Goal: Task Accomplishment & Management: Manage account settings

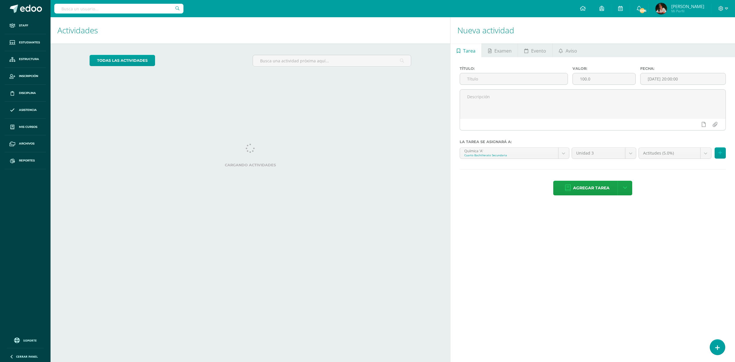
click at [83, 12] on input "text" at bounding box center [118, 9] width 129 height 10
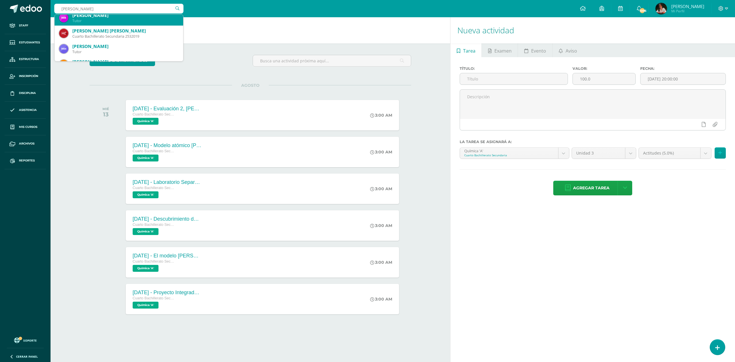
scroll to position [115, 0]
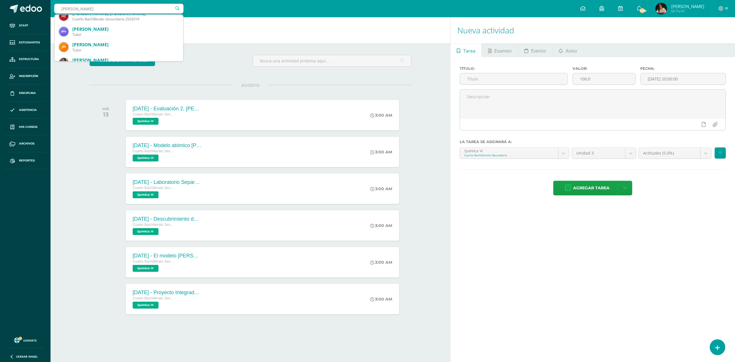
type input "maría josé hernández"
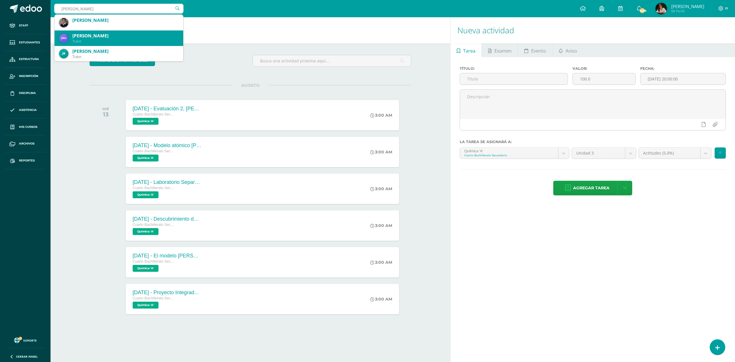
scroll to position [0, 0]
click at [114, 36] on div "María Jose Hernández Moreno" at bounding box center [125, 35] width 106 height 6
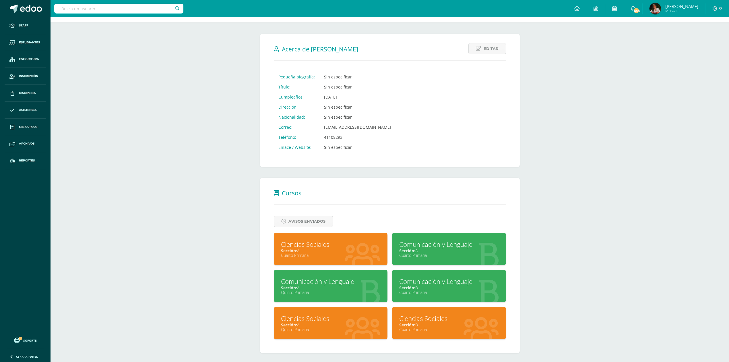
scroll to position [67, 0]
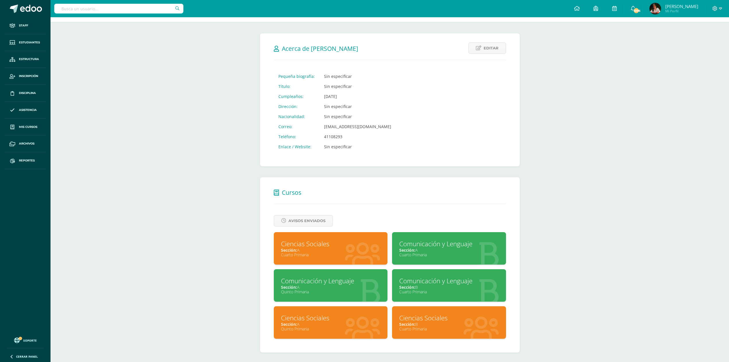
click at [345, 247] on div "Sección: A" at bounding box center [331, 249] width 100 height 5
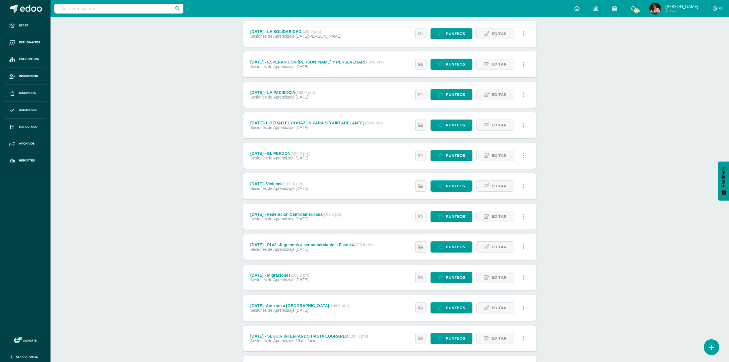
scroll to position [565, 0]
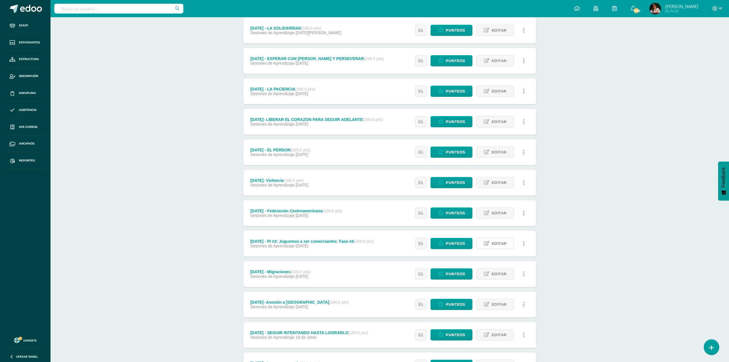
click at [509, 246] on link "Editar" at bounding box center [496, 243] width 38 height 11
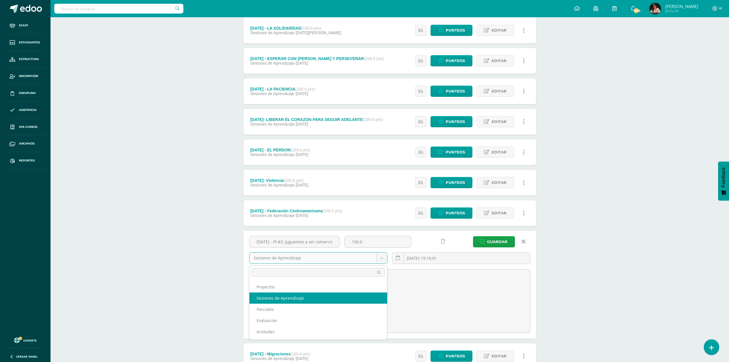
click at [379, 261] on body "Staff Estudiantes Estructura Inscripción Disciplina Asistencia Mis cursos Archi…" at bounding box center [364, 271] width 729 height 1672
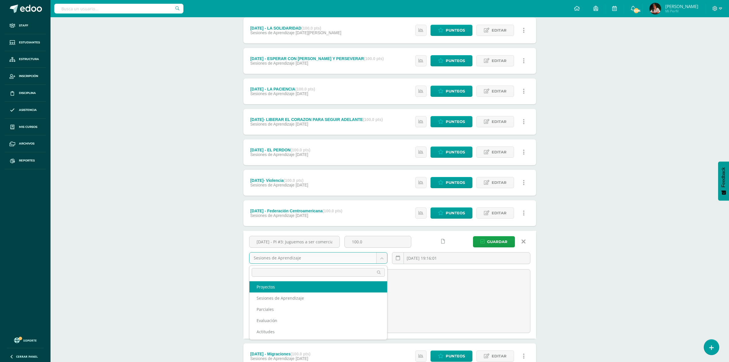
select select "203441"
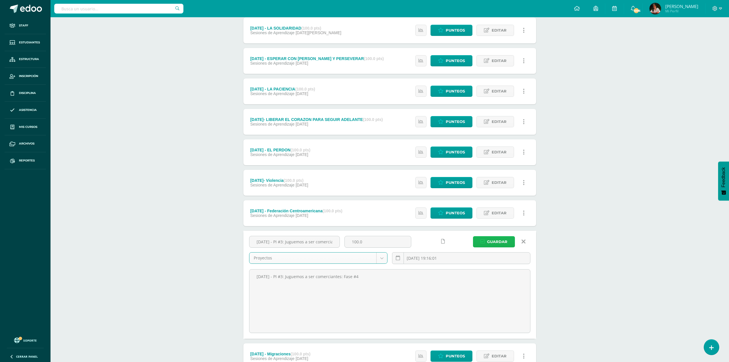
click at [506, 241] on span "Guardar" at bounding box center [497, 241] width 20 height 11
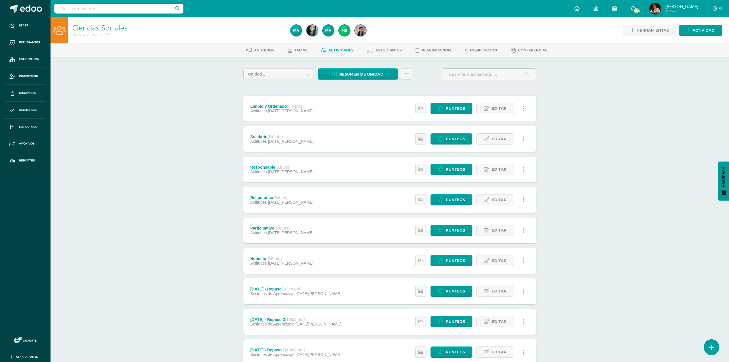
click at [363, 110] on div "Limpio y Ordenado (5.0 pts) Actitudes 13 de Agosto Estatus de Actividad: 0 Estu…" at bounding box center [389, 109] width 293 height 26
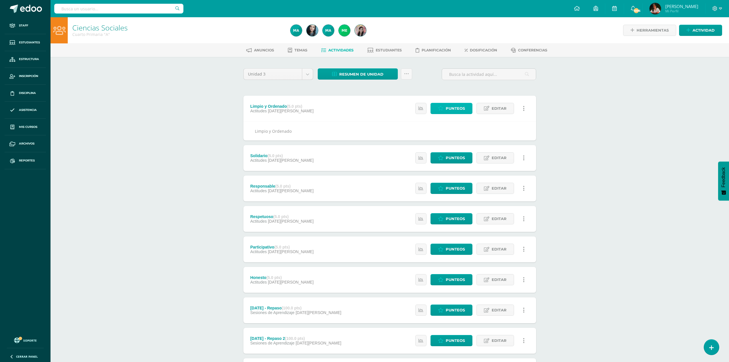
click at [461, 109] on span "Punteos" at bounding box center [455, 108] width 19 height 11
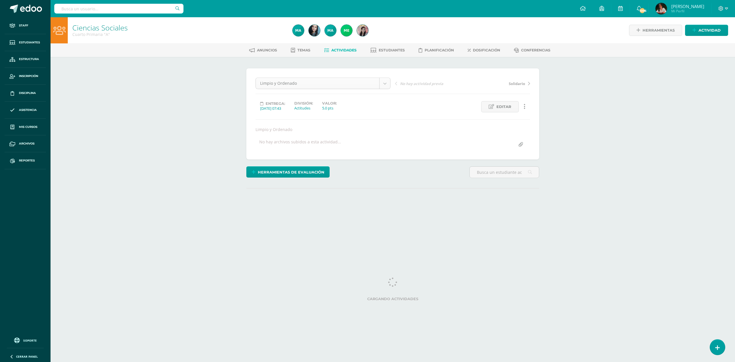
click at [380, 89] on div "Limpio y Ordenado" at bounding box center [323, 83] width 135 height 11
click at [382, 89] on div "Limpio y Ordenado" at bounding box center [323, 83] width 135 height 11
click at [385, 86] on body "Staff Estudiantes Estructura Inscripción Disciplina Asistencia Mis cursos Archi…" at bounding box center [367, 116] width 735 height 233
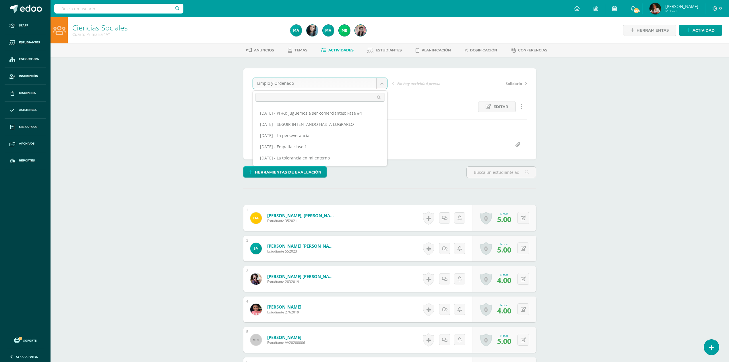
scroll to position [0, 0]
click at [387, 163] on div "Limpio y Ordenado Solidario Responsable Respetuoso Participativo Honesto Agosto…" at bounding box center [320, 128] width 135 height 76
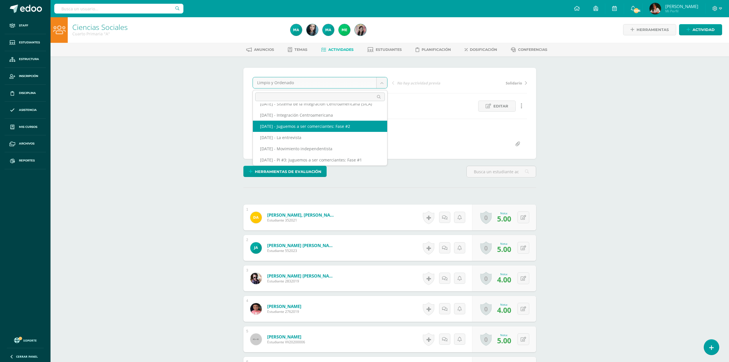
select select "/dashboard/teacher/grade-activity/216663/"
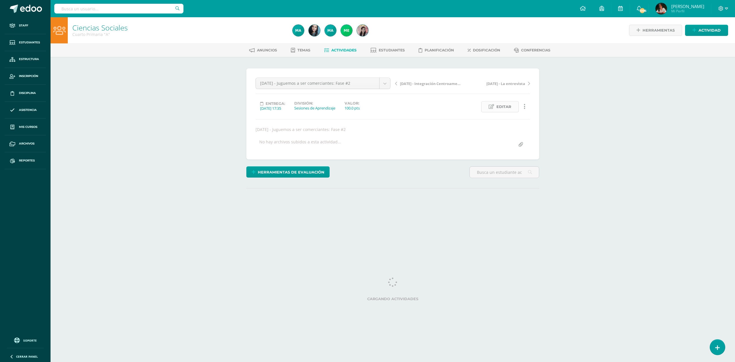
click at [499, 112] on span "Editar" at bounding box center [503, 106] width 15 height 11
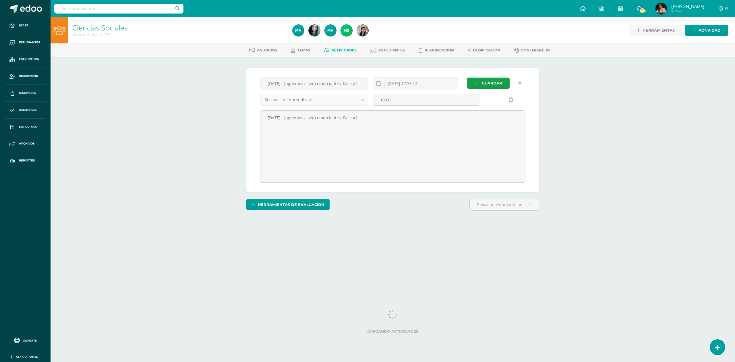
click at [322, 100] on body "Staff Estudiantes Estructura Inscripción Disciplina Asistencia Mis cursos Archi…" at bounding box center [367, 132] width 735 height 265
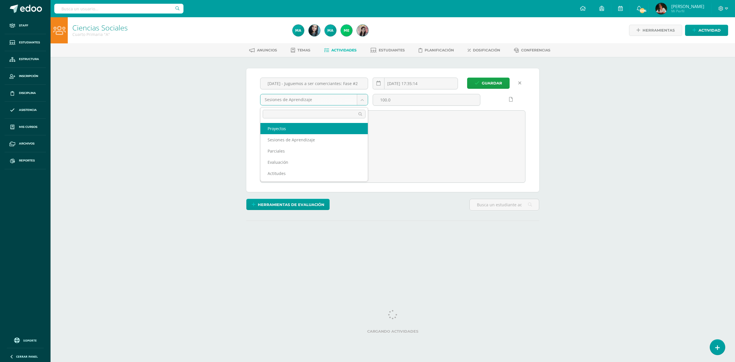
select select "203441"
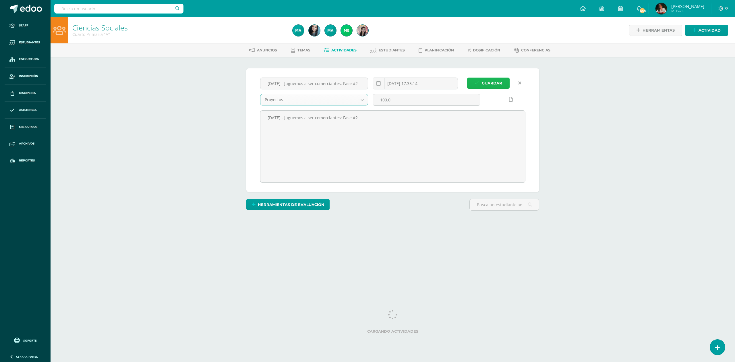
click at [498, 84] on span "Guardar" at bounding box center [492, 83] width 20 height 11
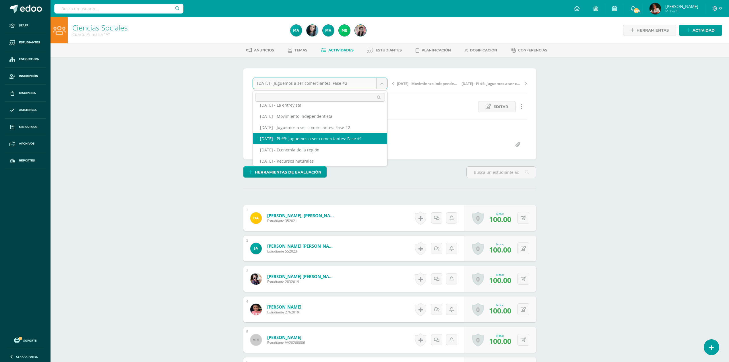
select select "/dashboard/teacher/grade-activity/216590/"
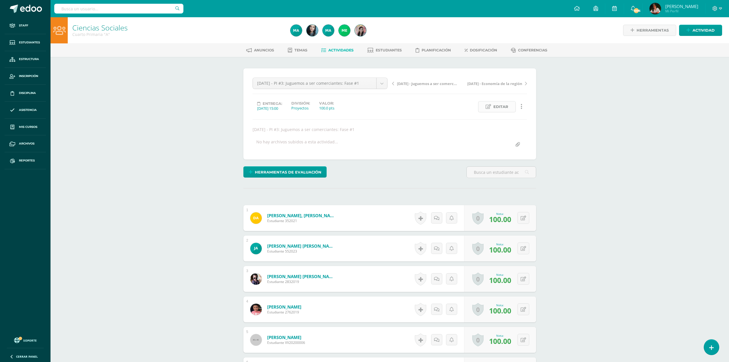
click at [494, 107] on span "Editar" at bounding box center [501, 106] width 15 height 11
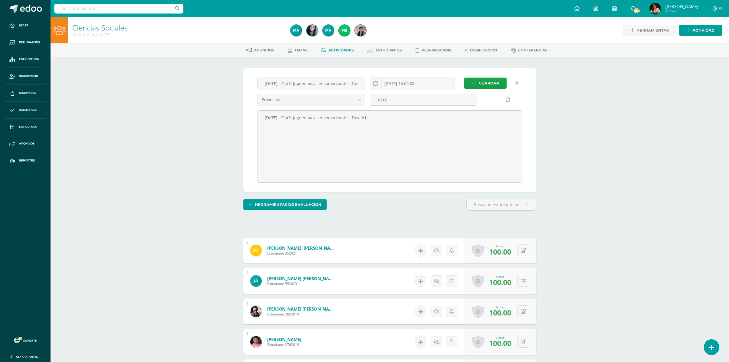
scroll to position [0, 0]
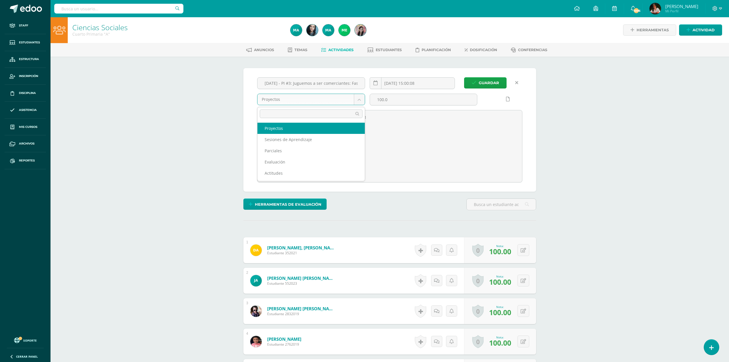
click at [343, 99] on body "Staff Estudiantes Estructura Inscripción Disciplina Asistencia Mis cursos Archi…" at bounding box center [364, 300] width 729 height 601
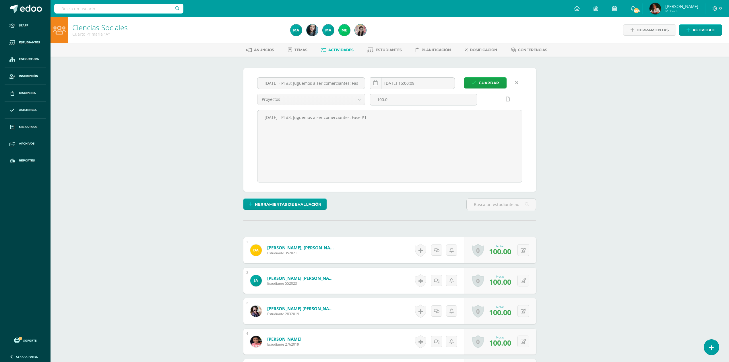
scroll to position [1, 0]
click at [341, 84] on input "Junio 4 - PI #3: Juguemos a ser comerciantes: Fase #1" at bounding box center [311, 82] width 107 height 11
click at [521, 81] on link at bounding box center [516, 82] width 11 height 11
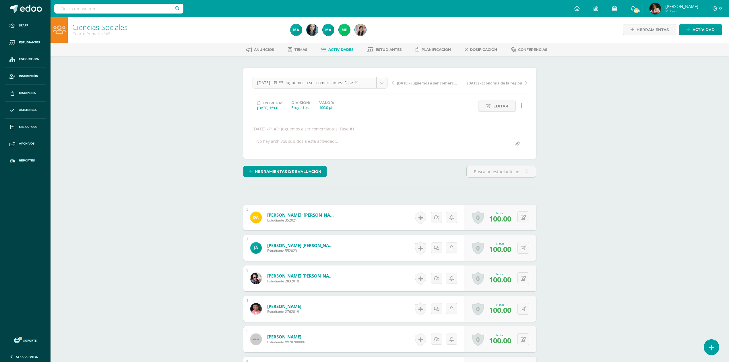
select select "/dashboard/teacher/grade-activity/216663/"
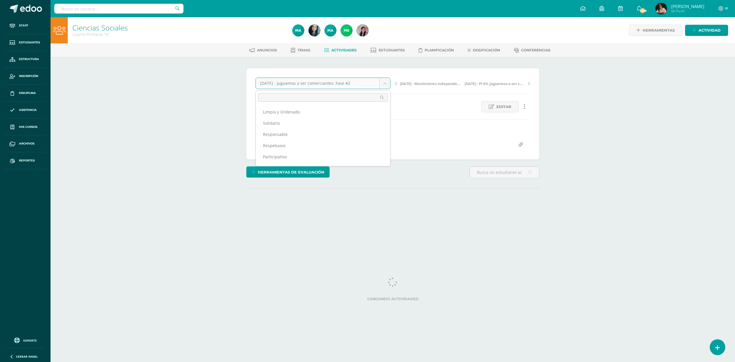
drag, startPoint x: 348, startPoint y: 84, endPoint x: 341, endPoint y: 101, distance: 18.0
click at [348, 84] on body "Staff Estudiantes Estructura Inscripción Disciplina Asistencia Mis cursos Archi…" at bounding box center [367, 116] width 735 height 233
select select "/dashboard/teacher/grade-activity/216586/"
click at [381, 86] on body "Staff Estudiantes Estructura Inscripción Disciplina Asistencia Mis cursos Archi…" at bounding box center [367, 116] width 735 height 233
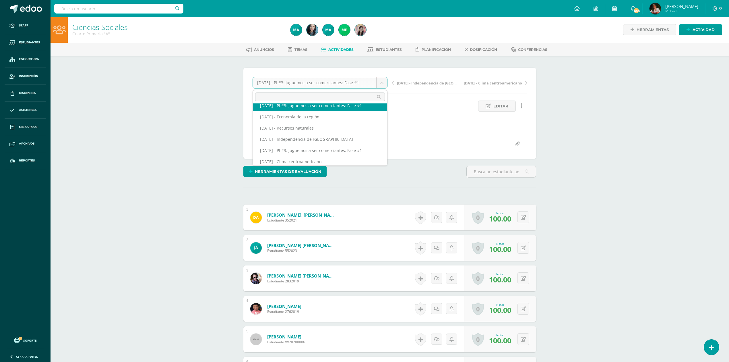
scroll to position [446, 0]
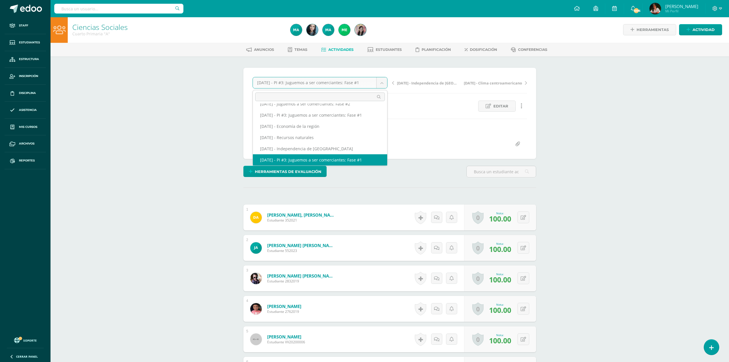
scroll to position [421, 0]
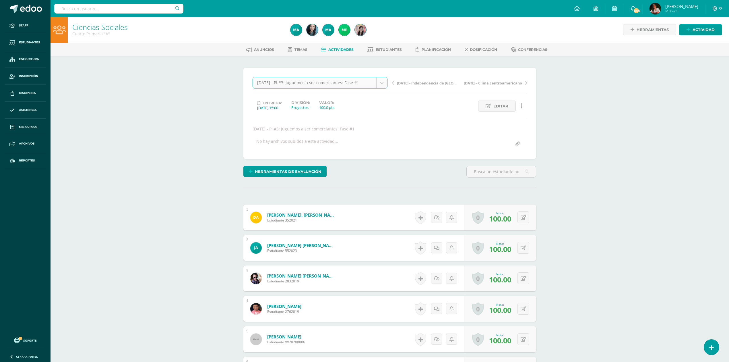
select select "/dashboard/teacher/grade-activity/216590/"
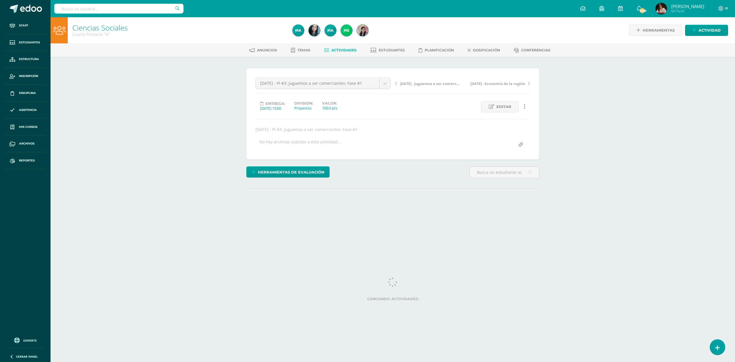
click at [353, 86] on body "Staff Estudiantes Estructura Inscripción Disciplina Asistencia Mis cursos Archi…" at bounding box center [367, 116] width 735 height 233
select select "/dashboard/teacher/grade-activity/216663/"
click at [352, 86] on body "Staff Estudiantes Estructura Inscripción Disciplina Asistencia Mis cursos Archi…" at bounding box center [367, 116] width 735 height 233
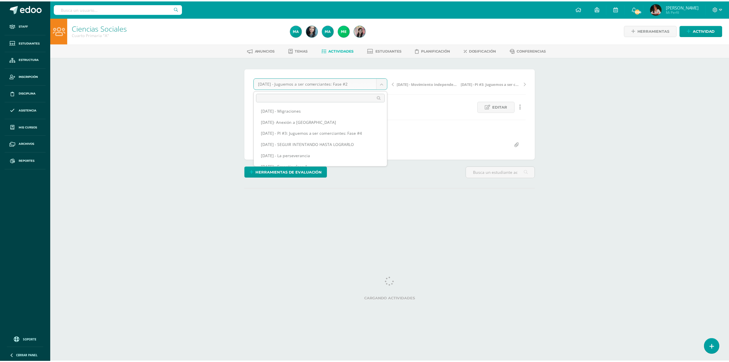
scroll to position [263, 0]
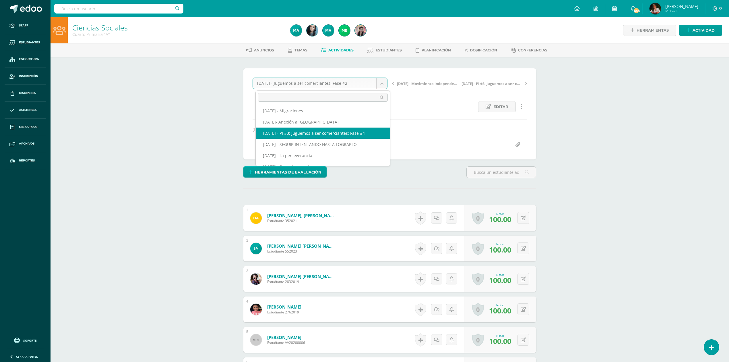
select select "/dashboard/teacher/grade-activity/218187/"
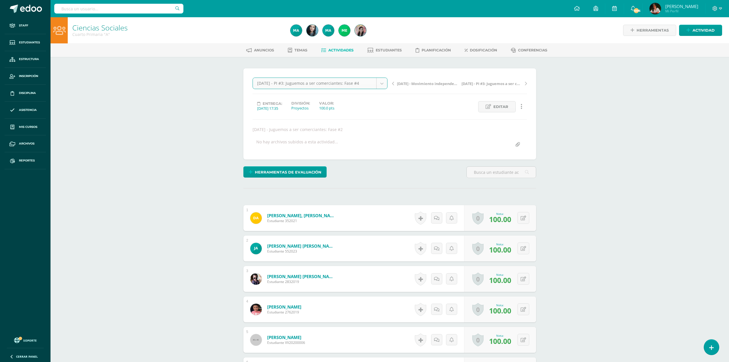
scroll to position [0, 0]
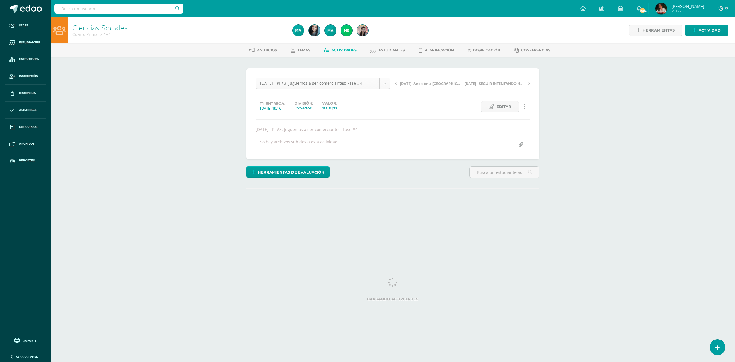
click at [361, 86] on body "Staff Estudiantes Estructura Inscripción Disciplina Asistencia Mis cursos Archi…" at bounding box center [367, 116] width 735 height 233
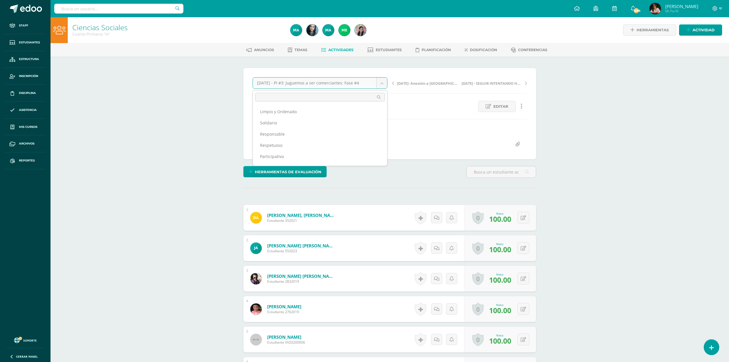
scroll to position [1, 0]
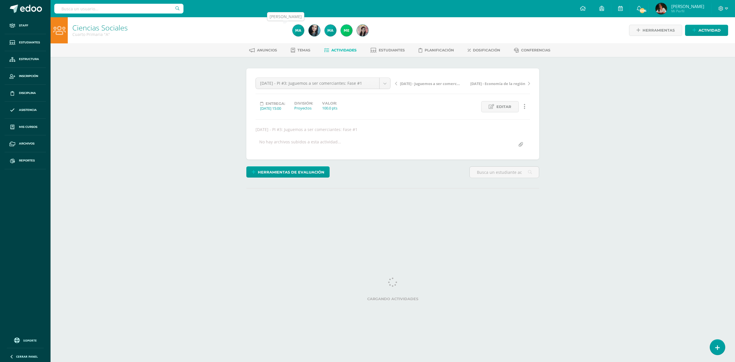
select select "/dashboard/teacher/grade-activity/216663/"
click at [297, 29] on img at bounding box center [298, 30] width 11 height 11
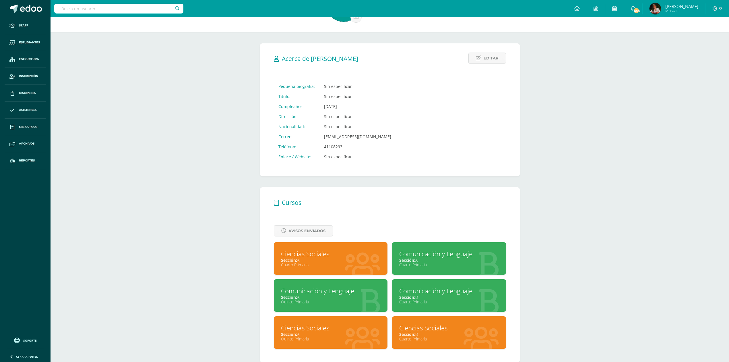
scroll to position [67, 0]
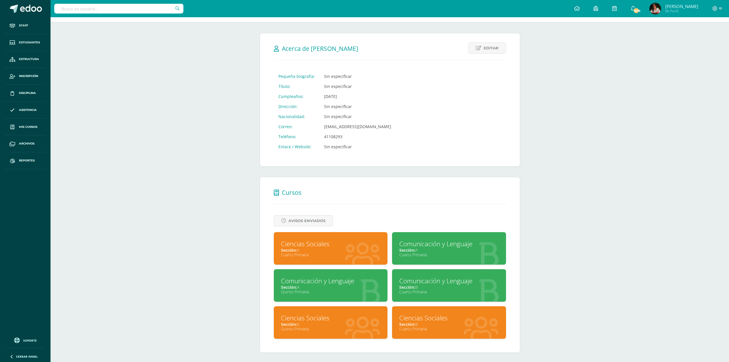
click at [361, 309] on div at bounding box center [363, 325] width 50 height 38
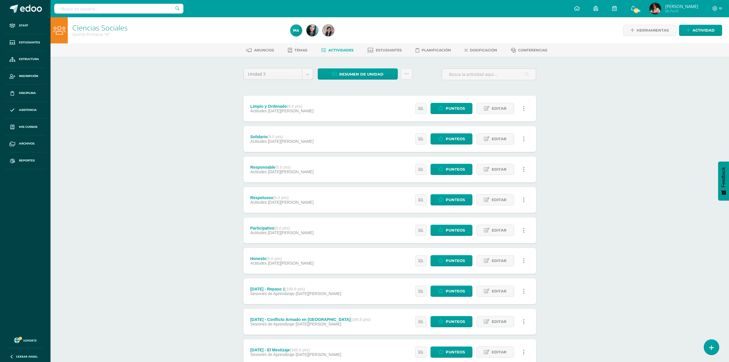
click at [326, 112] on div "Limpio y Ordenado (5.0 pts) Actitudes [DATE][PERSON_NAME] Estatus de Actividad:…" at bounding box center [389, 109] width 293 height 26
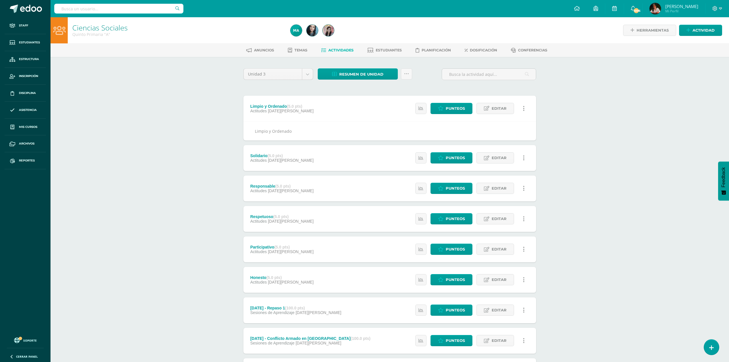
click at [326, 111] on div "Limpio y Ordenado (5.0 pts) Actitudes [DATE][PERSON_NAME] Estatus de Actividad:…" at bounding box center [389, 109] width 293 height 26
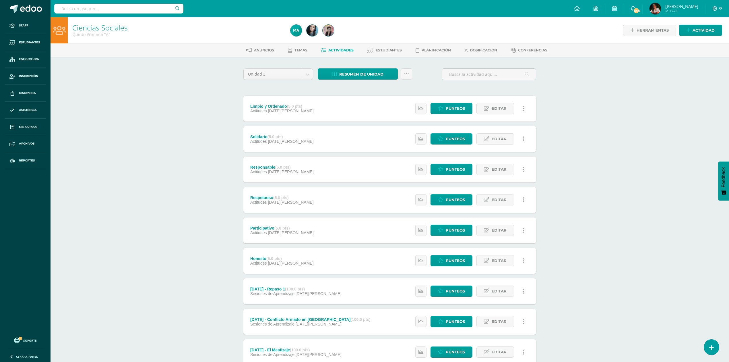
click at [458, 100] on div "Estatus de Actividad: 0 Estudiantes sin calificar 0 Estudiantes con cero Media …" at bounding box center [471, 109] width 129 height 26
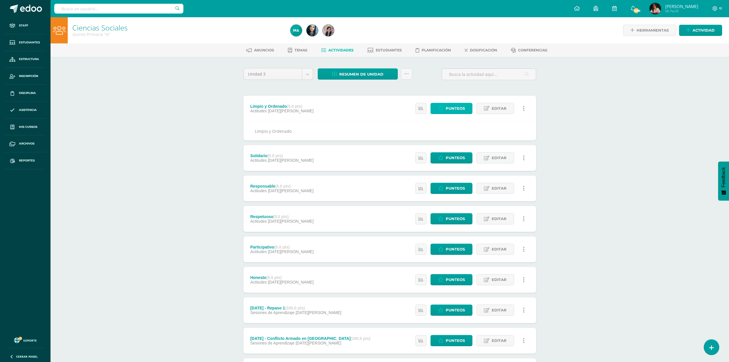
click at [456, 105] on span "Punteos" at bounding box center [455, 108] width 19 height 11
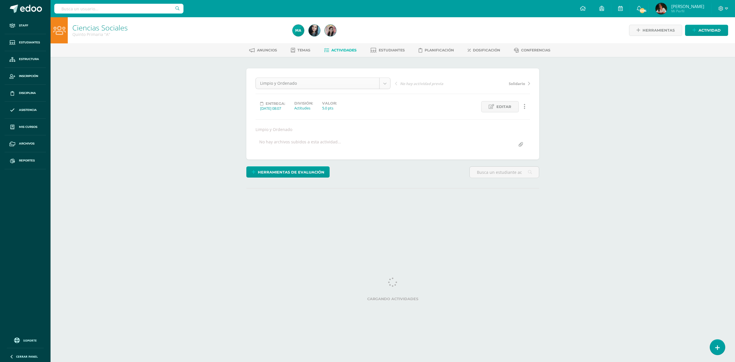
click at [319, 86] on body "Staff Estudiantes Estructura Inscripción Disciplina Asistencia Mis cursos Archi…" at bounding box center [367, 116] width 735 height 233
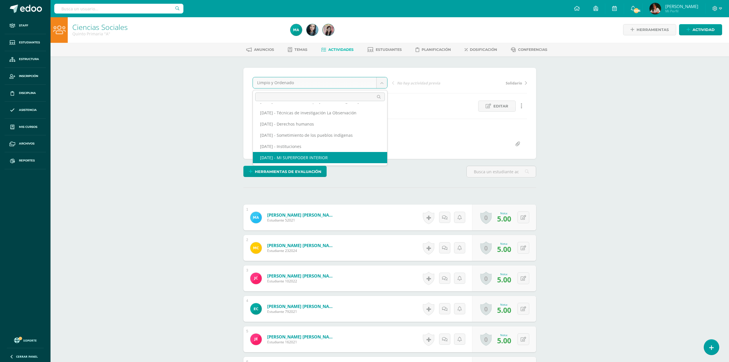
scroll to position [314, 0]
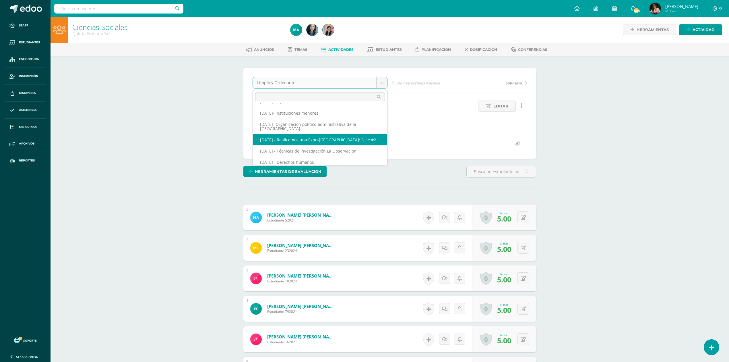
select select "/dashboard/teacher/grade-activity/217266/"
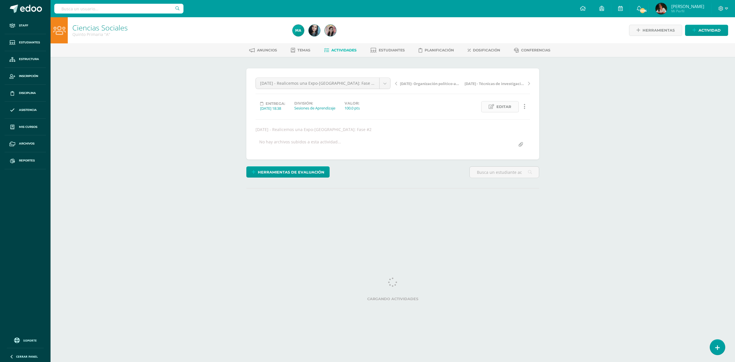
click at [495, 108] on link "Editar" at bounding box center [500, 106] width 38 height 11
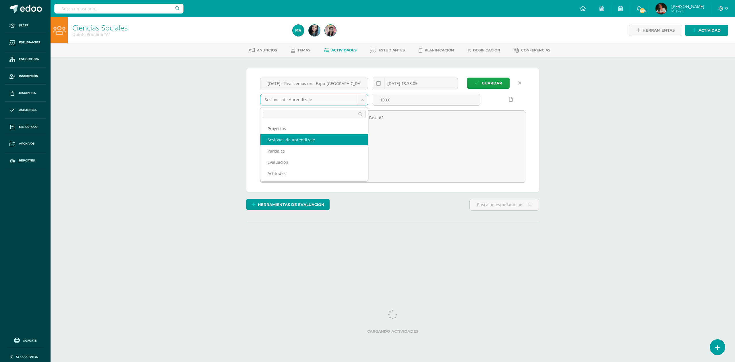
click at [339, 105] on body "Staff Estudiantes Estructura Inscripción Disciplina Asistencia Mis cursos Archi…" at bounding box center [367, 132] width 735 height 265
click at [330, 121] on ul "Proyectos Sesiones de Aprendizaje Parciales Evaluación Actitudes" at bounding box center [313, 151] width 107 height 61
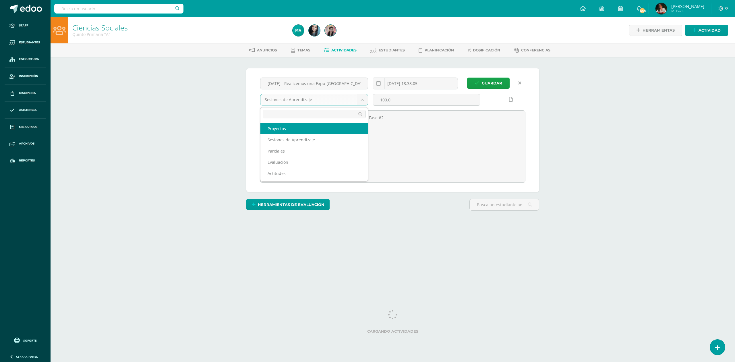
select select "203436"
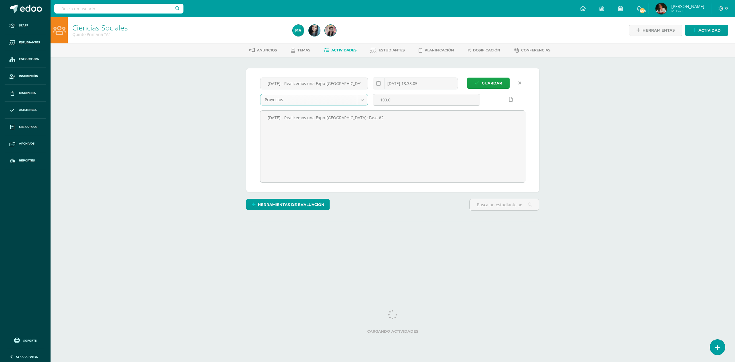
click at [490, 89] on div "Junio 17 - Realicemos una Expo-América: Fase #2 2025-06-19 18:38:05 Proyectos P…" at bounding box center [393, 130] width 270 height 105
click at [490, 86] on span "Guardar" at bounding box center [492, 83] width 20 height 11
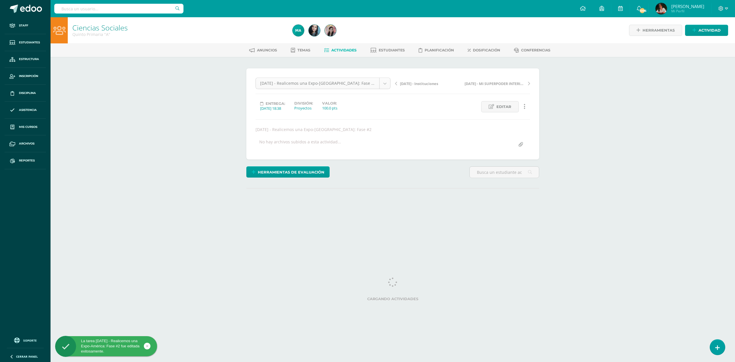
click at [357, 85] on body "La tarea [DATE] - Realicemos una Expo-América: Fase #2 fue editada exitosamente…" at bounding box center [367, 116] width 735 height 233
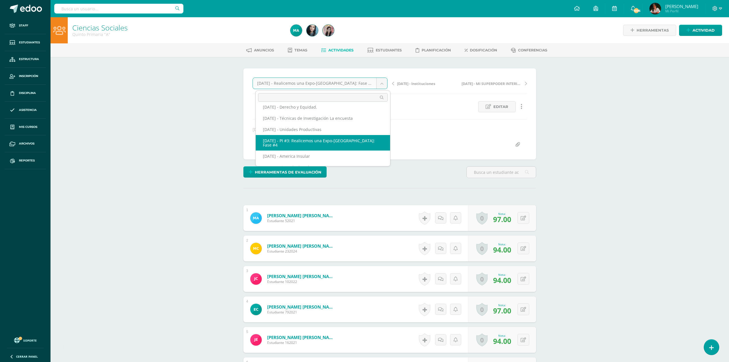
scroll to position [0, 0]
select select "/dashboard/teacher/grade-activity/218215/"
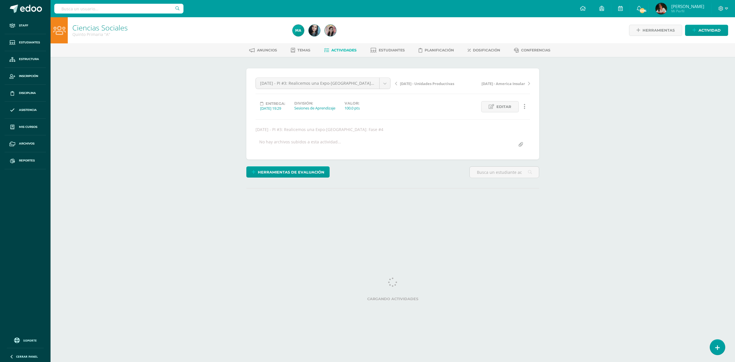
drag, startPoint x: 0, startPoint y: 0, endPoint x: 500, endPoint y: 107, distance: 511.5
click at [502, 109] on span "Editar" at bounding box center [503, 106] width 15 height 11
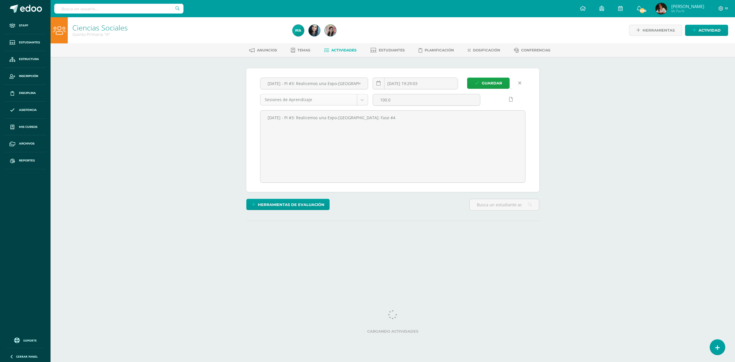
click at [330, 102] on body "Staff Estudiantes Estructura Inscripción Disciplina Asistencia Mis cursos Archi…" at bounding box center [367, 132] width 735 height 265
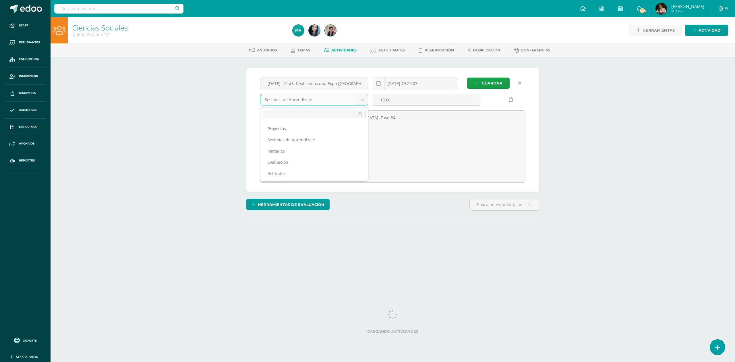
select select "203436"
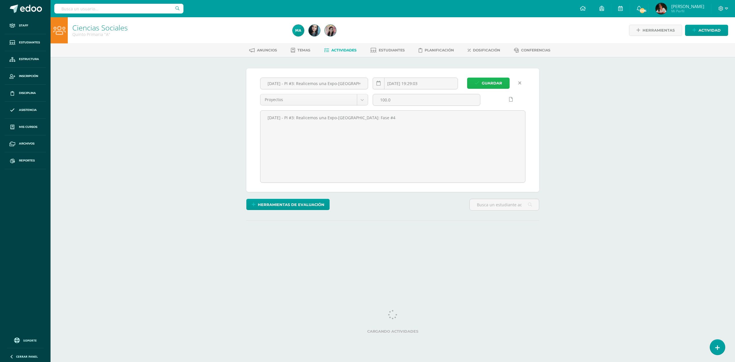
click at [491, 82] on span "Guardar" at bounding box center [492, 83] width 20 height 11
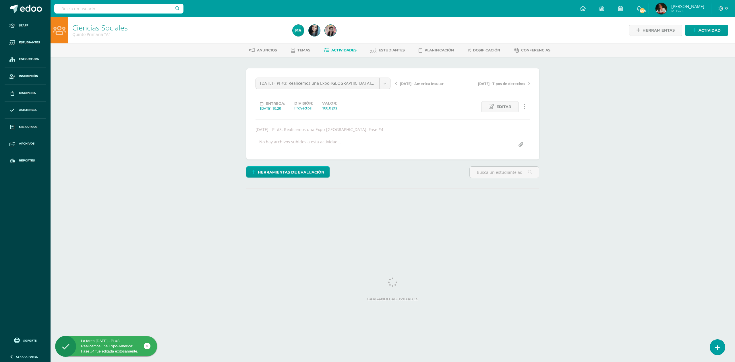
click at [359, 83] on body "La tarea [DATE] - PI #3: Realicemos una Expo-América: Fase #4 fue editada exito…" at bounding box center [367, 116] width 735 height 233
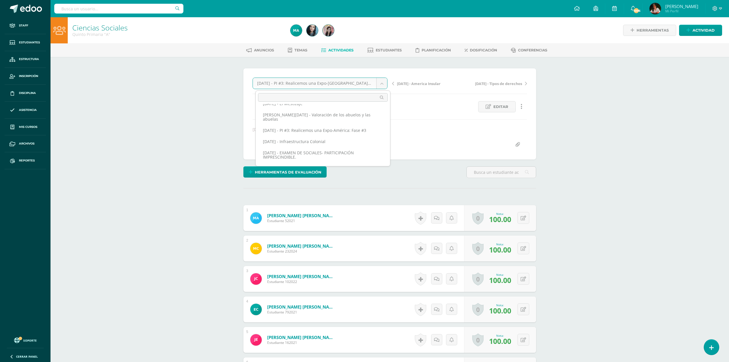
scroll to position [0, 0]
select select "/dashboard/teacher/grade-activity/219506/"
click at [500, 105] on span "Editar" at bounding box center [501, 106] width 15 height 11
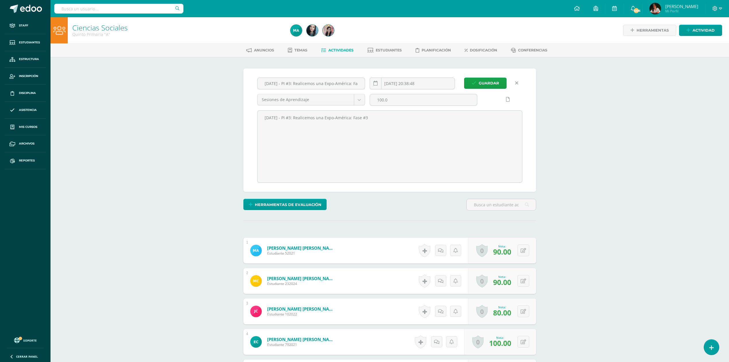
scroll to position [0, 0]
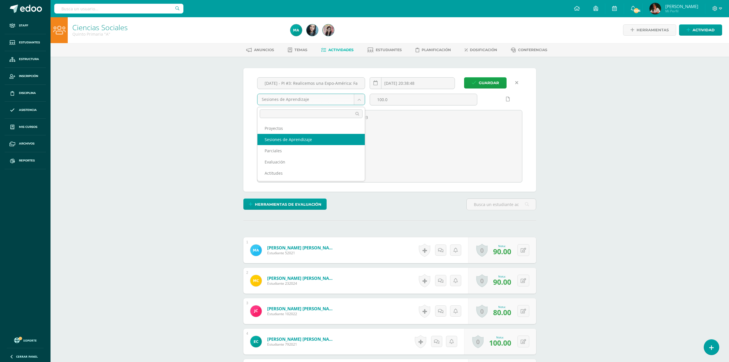
scroll to position [1, 0]
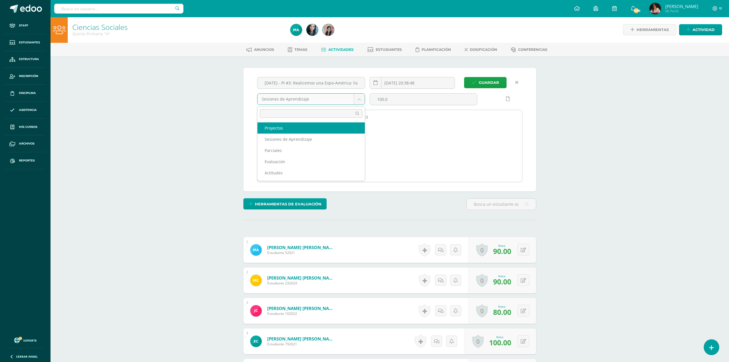
select select "203436"
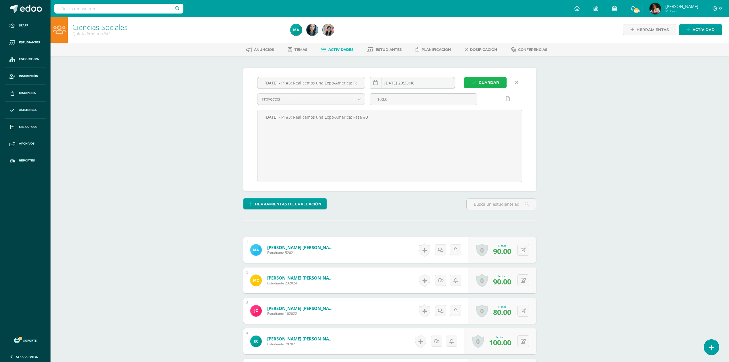
click at [493, 84] on span "Guardar" at bounding box center [489, 82] width 20 height 11
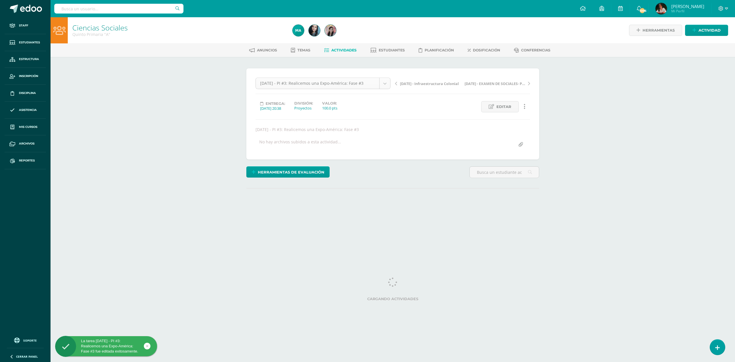
click at [334, 86] on body "La tarea [DATE] - PI #3: Realicemos una Expo-América: Fase #3 fue editada exito…" at bounding box center [367, 116] width 735 height 233
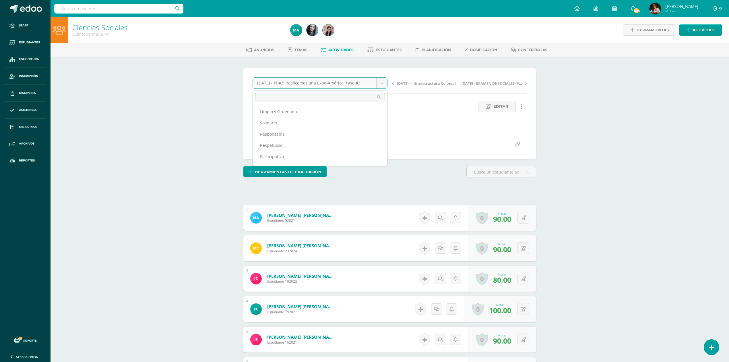
scroll to position [1, 0]
click at [294, 28] on img at bounding box center [296, 29] width 11 height 11
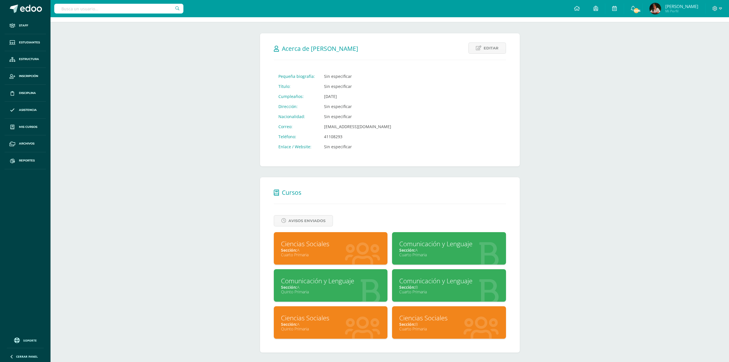
click at [423, 313] on div "Ciencias Sociales" at bounding box center [449, 317] width 100 height 9
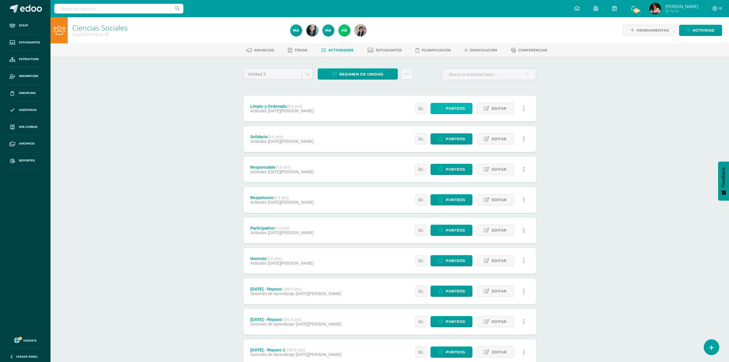
click at [447, 107] on span "Punteos" at bounding box center [455, 108] width 19 height 11
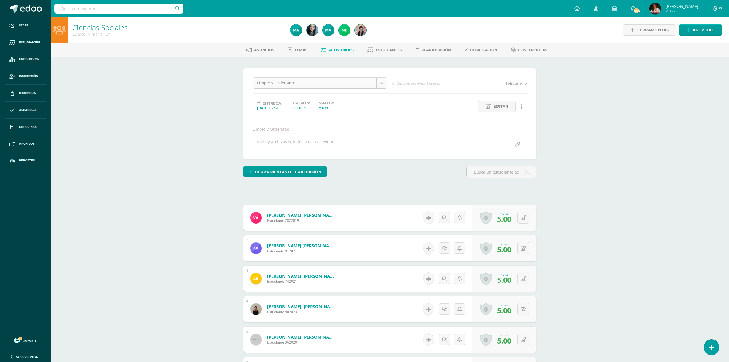
scroll to position [1, 0]
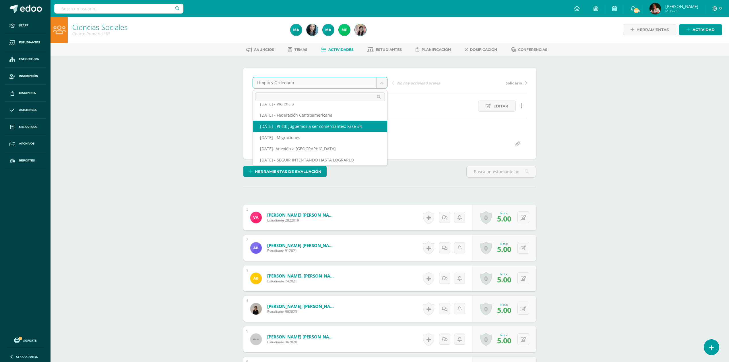
select select "/dashboard/teacher/grade-activity/218202/"
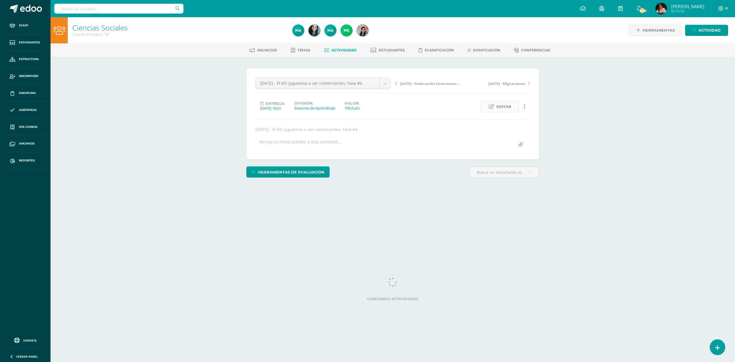
click at [500, 112] on span "Editar" at bounding box center [503, 106] width 15 height 11
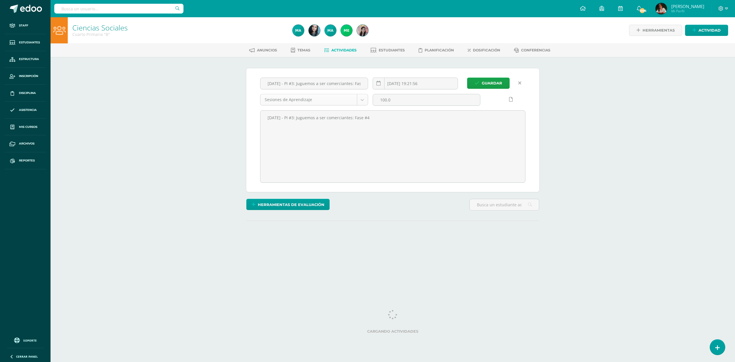
click at [347, 104] on body "Staff Estudiantes Estructura Inscripción Disciplina Asistencia Mis cursos Archi…" at bounding box center [367, 132] width 735 height 265
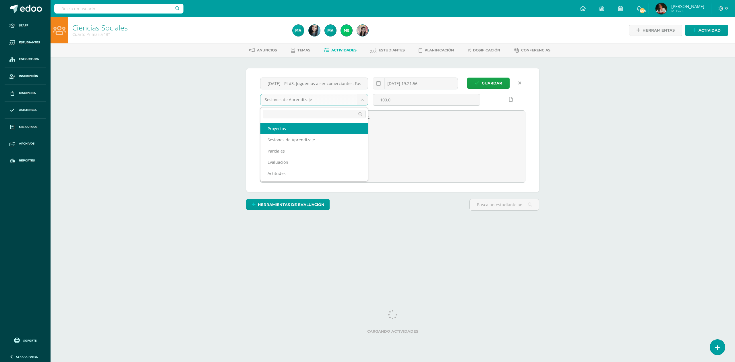
select select "203431"
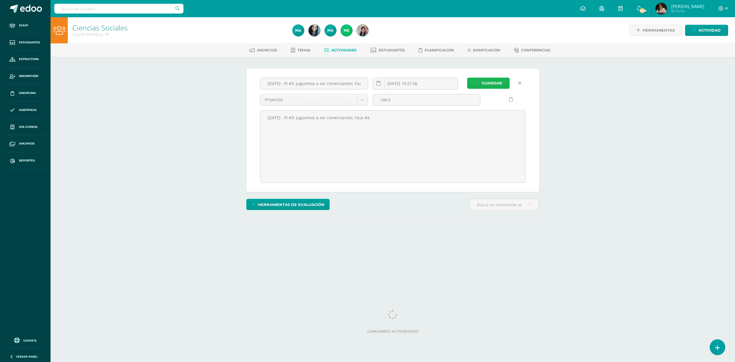
click at [480, 83] on button "Guardar" at bounding box center [488, 83] width 42 height 11
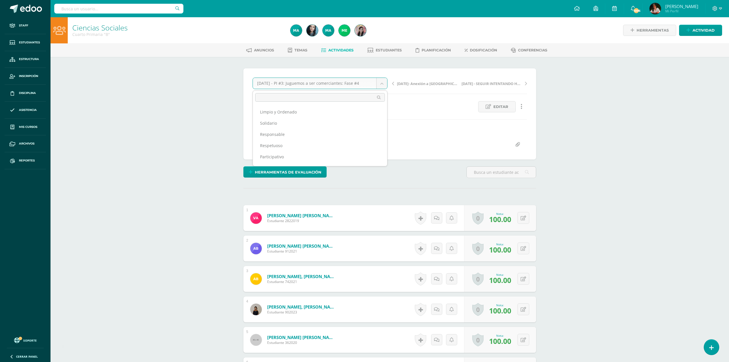
click at [385, 86] on body "La tarea [DATE] - PI #3: Juguemos a ser comerciantes: Fase #4 fue editada exito…" at bounding box center [364, 284] width 729 height 568
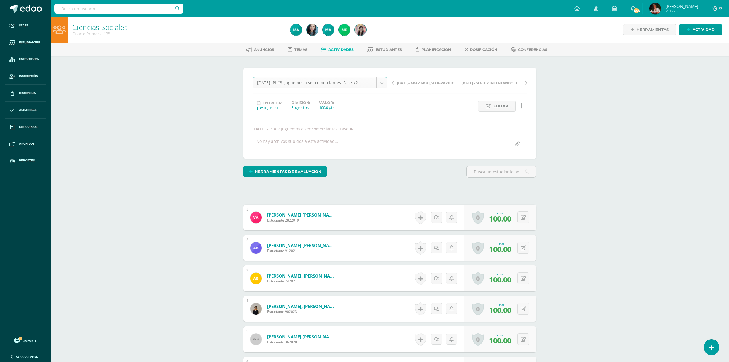
select select "/dashboard/teacher/grade-activity/216675/"
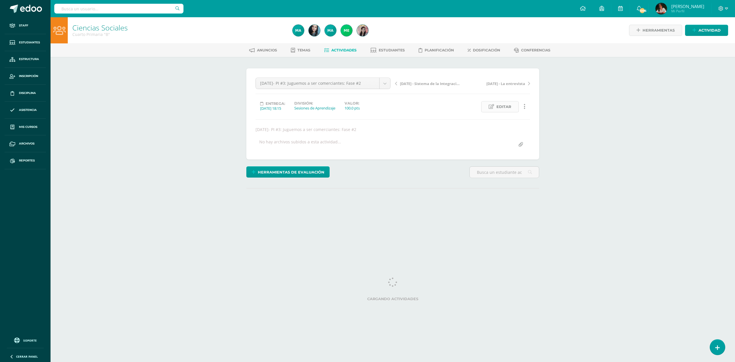
click at [501, 107] on span "Editar" at bounding box center [503, 106] width 15 height 11
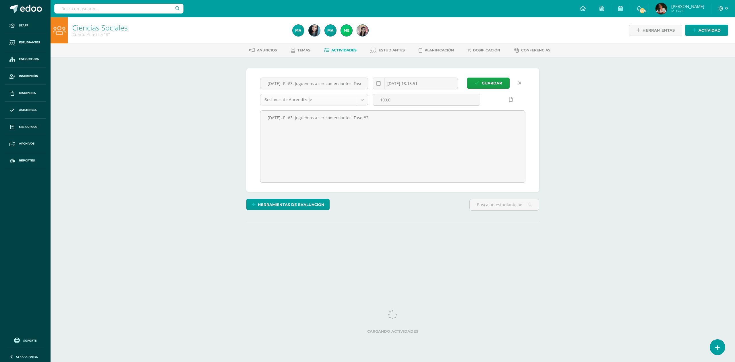
click at [362, 103] on body "Staff Estudiantes Estructura Inscripción Disciplina Asistencia Mis cursos Archi…" at bounding box center [367, 132] width 735 height 265
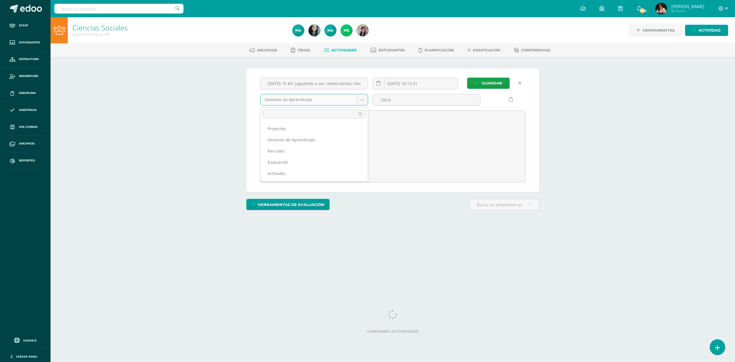
click at [356, 122] on ul "Proyectos Sesiones de Aprendizaje Parciales Evaluación Actitudes" at bounding box center [313, 151] width 107 height 61
select select "203431"
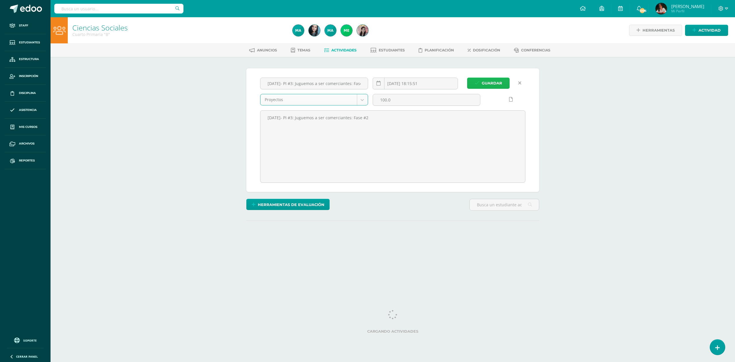
click at [490, 79] on span "Guardar" at bounding box center [492, 83] width 20 height 11
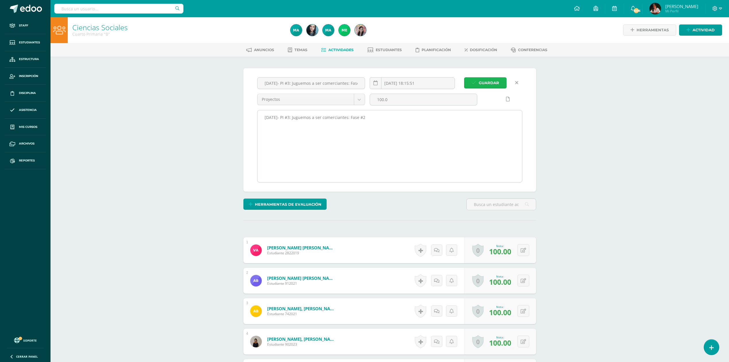
scroll to position [1, 0]
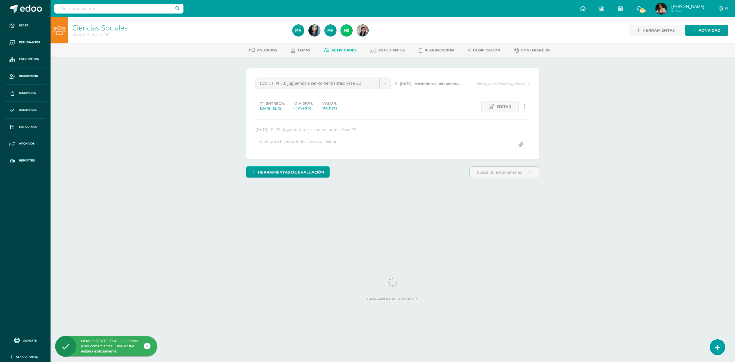
click at [347, 85] on body "La tarea [DATE]- PI #3: Juguemos a ser comerciantes: Fase #2 fue editada exitos…" at bounding box center [367, 116] width 735 height 233
click at [622, 129] on body "La tarea [DATE]- PI #3: Juguemos a ser comerciantes: Fase #2 fue editada exitos…" at bounding box center [367, 116] width 735 height 233
